Goal: Task Accomplishment & Management: Manage account settings

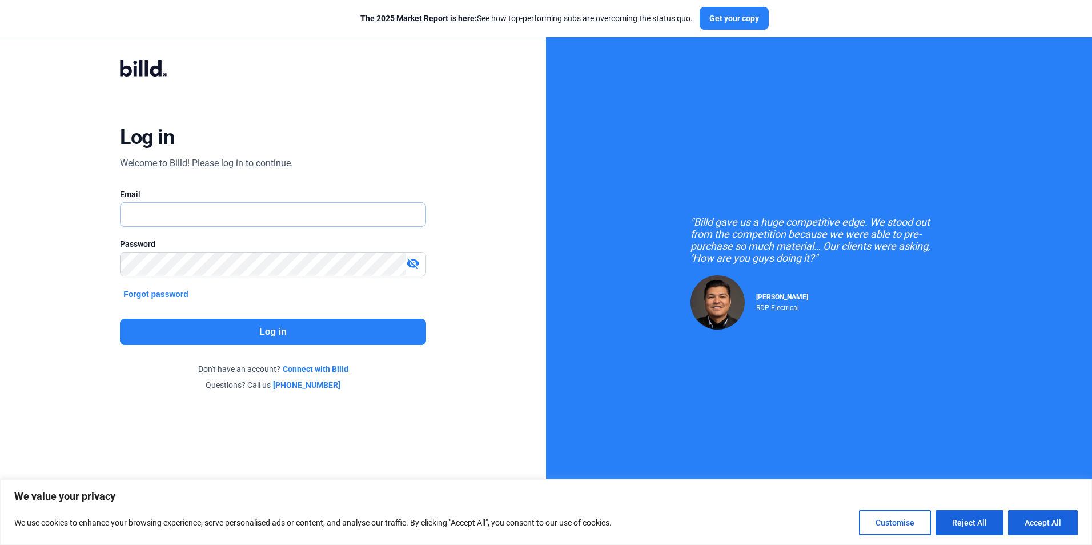
type input "[EMAIL_ADDRESS][DOMAIN_NAME]"
click at [283, 329] on button "Log in" at bounding box center [272, 332] width 305 height 26
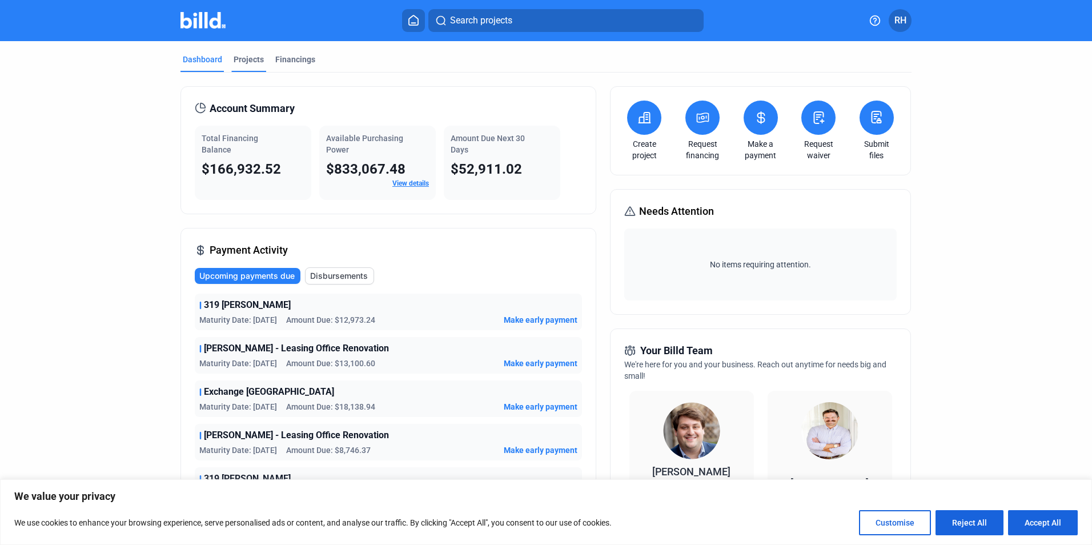
click at [252, 57] on div "Projects" at bounding box center [249, 59] width 30 height 11
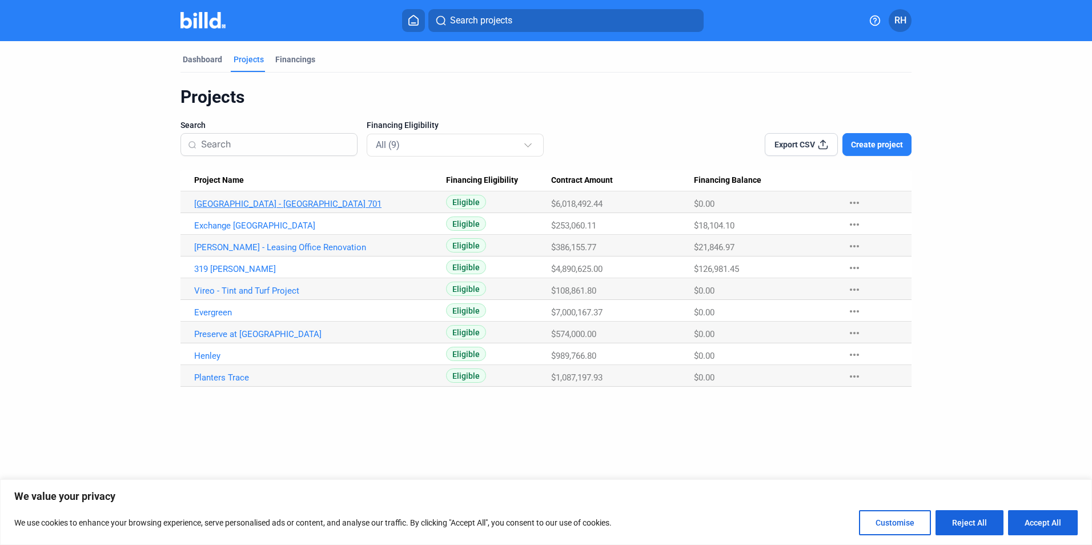
click at [301, 206] on link "[GEOGRAPHIC_DATA] - [GEOGRAPHIC_DATA] 701" at bounding box center [320, 204] width 252 height 10
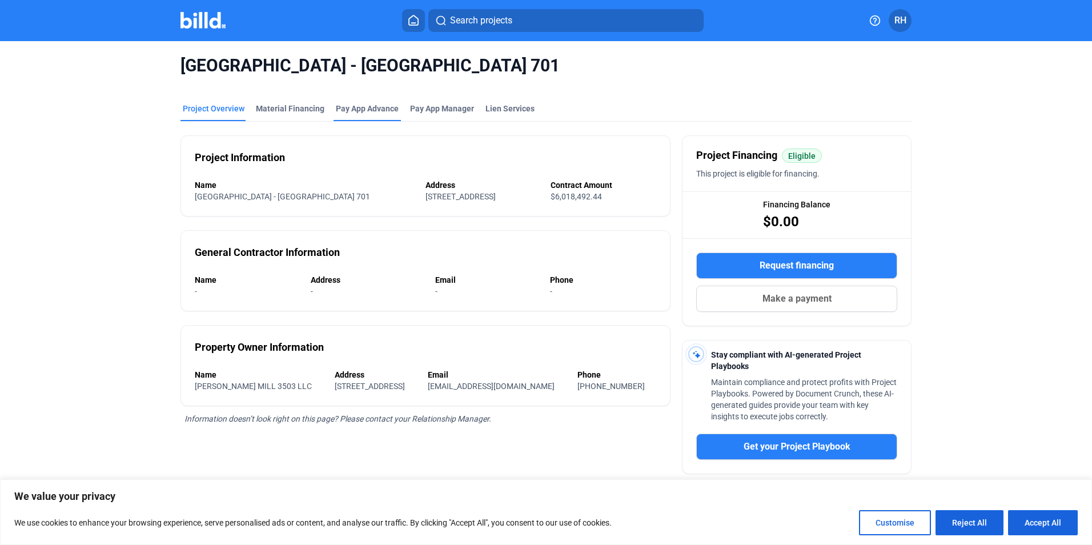
click at [371, 105] on div "Pay App Advance" at bounding box center [367, 108] width 63 height 11
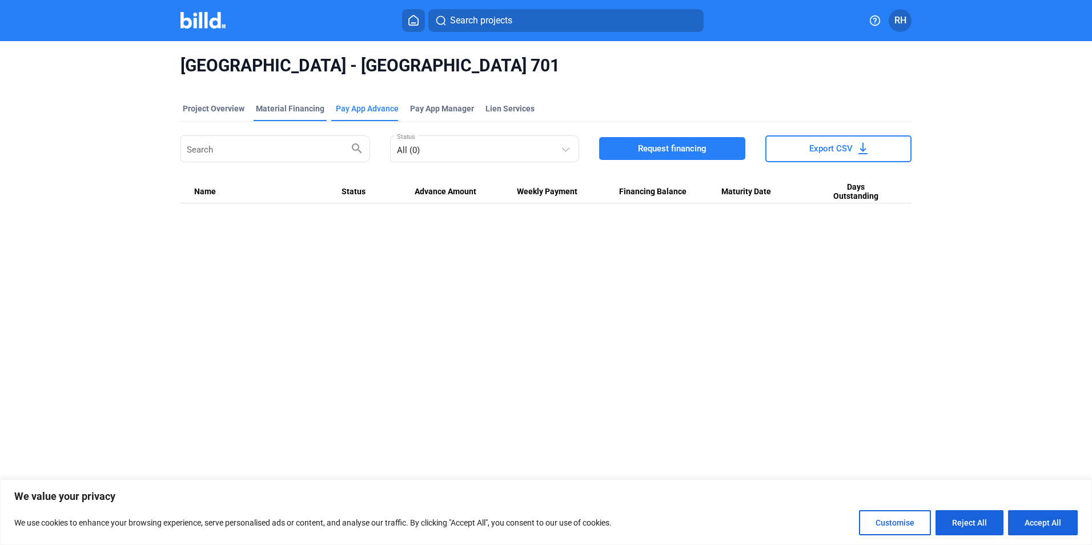
click at [301, 107] on div "Material Financing" at bounding box center [290, 108] width 69 height 11
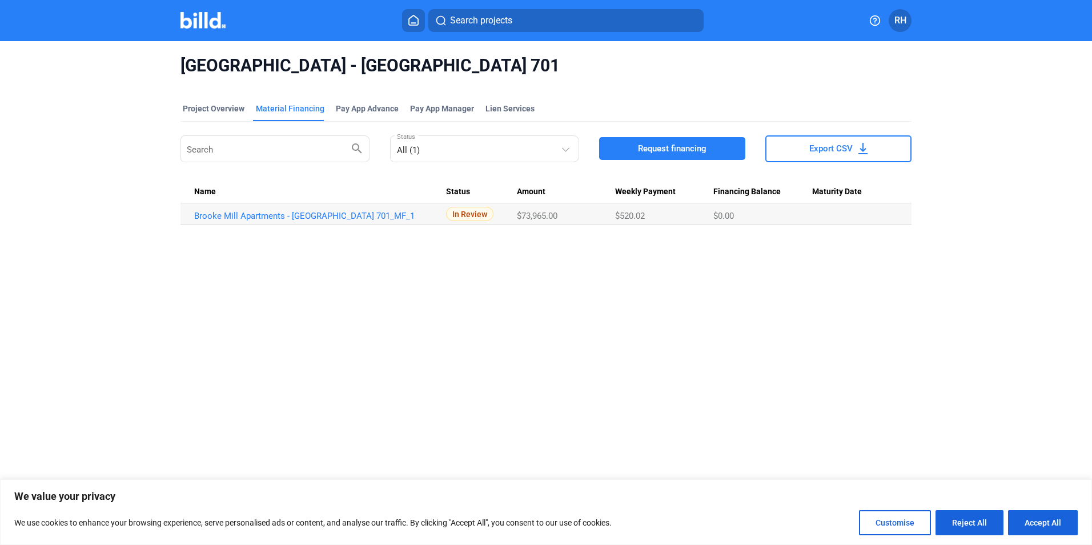
click at [905, 15] on span "RH" at bounding box center [900, 21] width 12 height 14
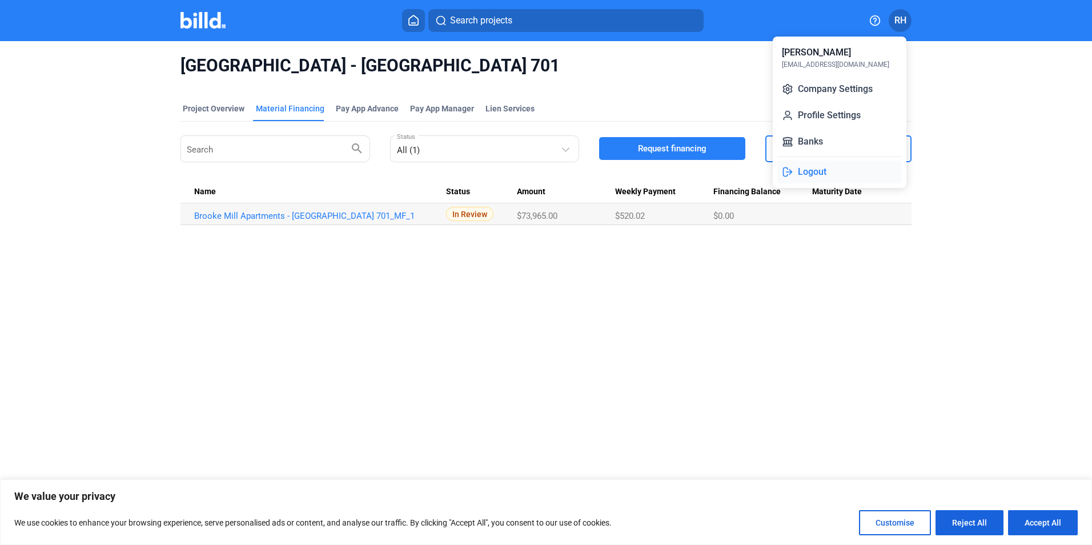
click at [818, 169] on button "Logout" at bounding box center [839, 171] width 124 height 23
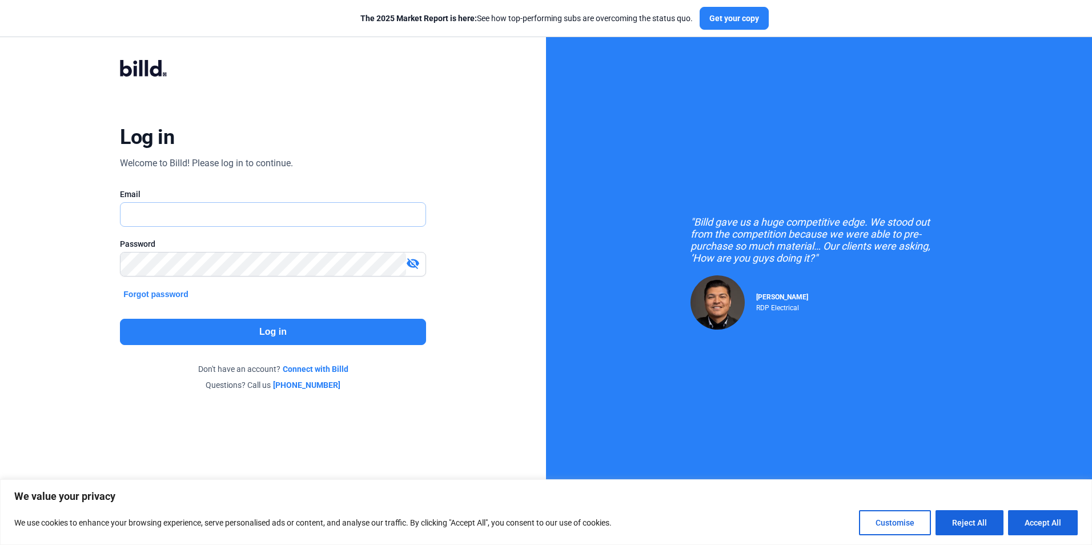
type input "[EMAIL_ADDRESS][DOMAIN_NAME]"
